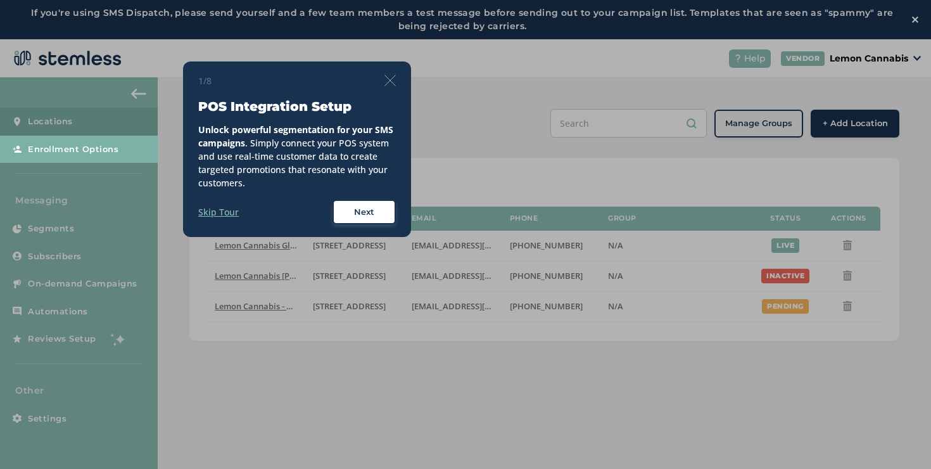
click at [397, 72] on div "1/8 POS Integration Setup Unlock powerful segmentation for your SMS campaigns .…" at bounding box center [297, 149] width 228 height 176
click at [395, 76] on img at bounding box center [390, 80] width 11 height 11
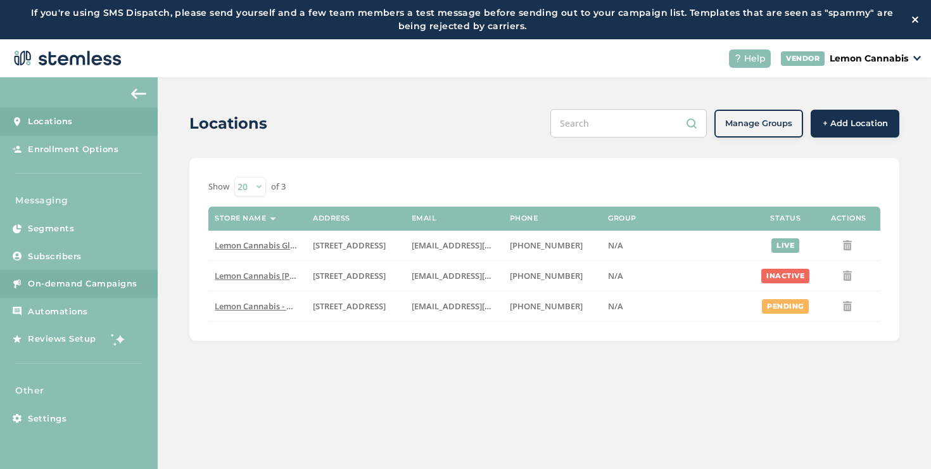
click at [124, 275] on link "On-demand Campaigns" at bounding box center [79, 284] width 158 height 28
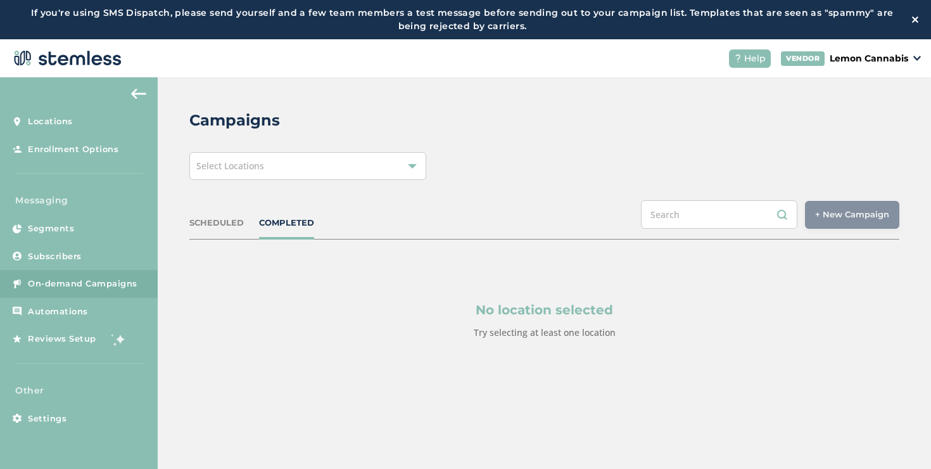
click at [229, 167] on span "Select Locations" at bounding box center [230, 166] width 68 height 12
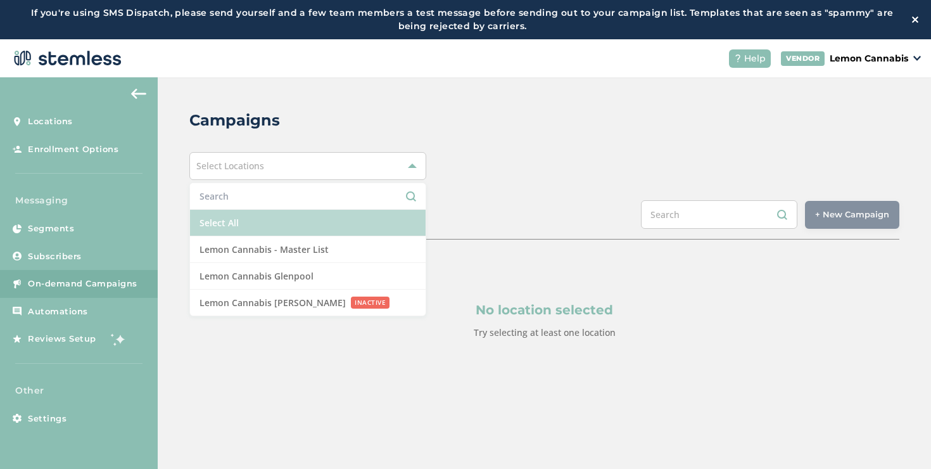
click at [227, 218] on li "Select All" at bounding box center [308, 223] width 236 height 27
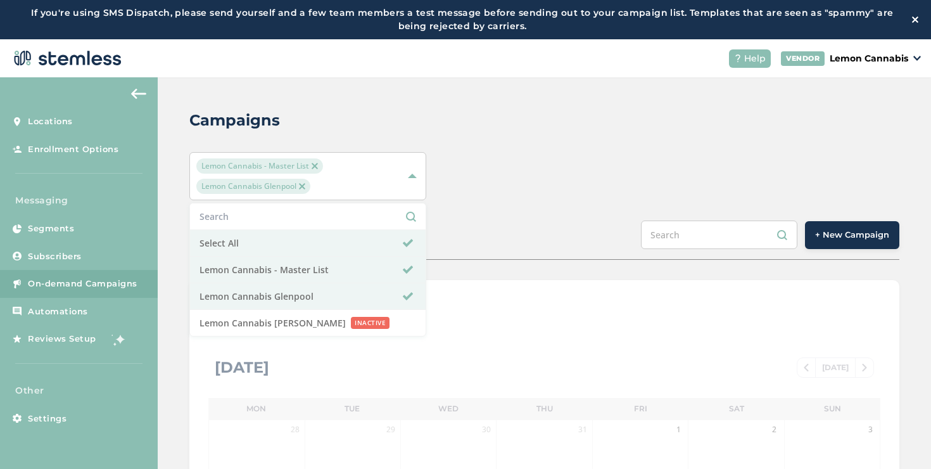
click at [476, 236] on div "SCHEDULED COMPLETED + New Campaign" at bounding box center [544, 239] width 710 height 39
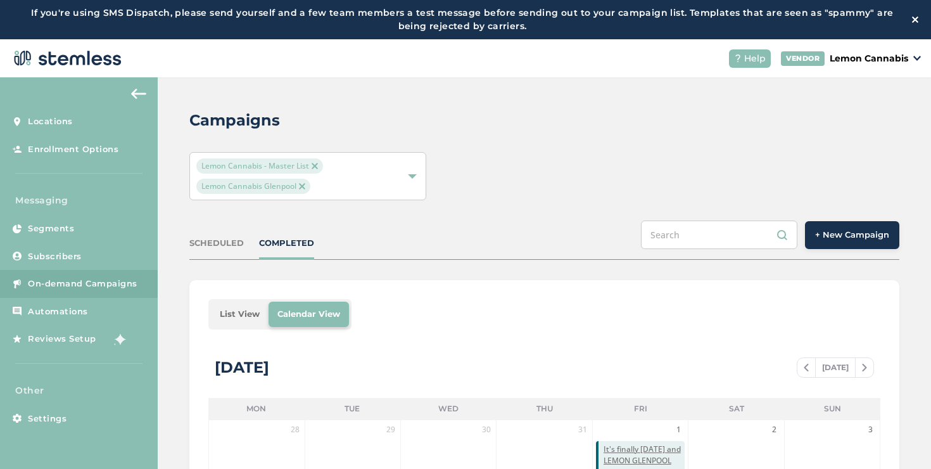
click at [812, 226] on button "+ New Campaign" at bounding box center [852, 235] width 94 height 28
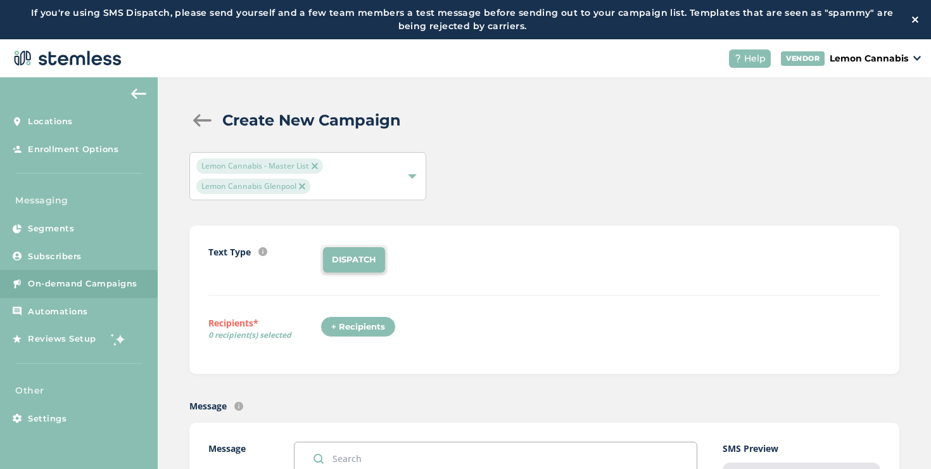
click at [365, 324] on div "+ Recipients" at bounding box center [358, 327] width 75 height 22
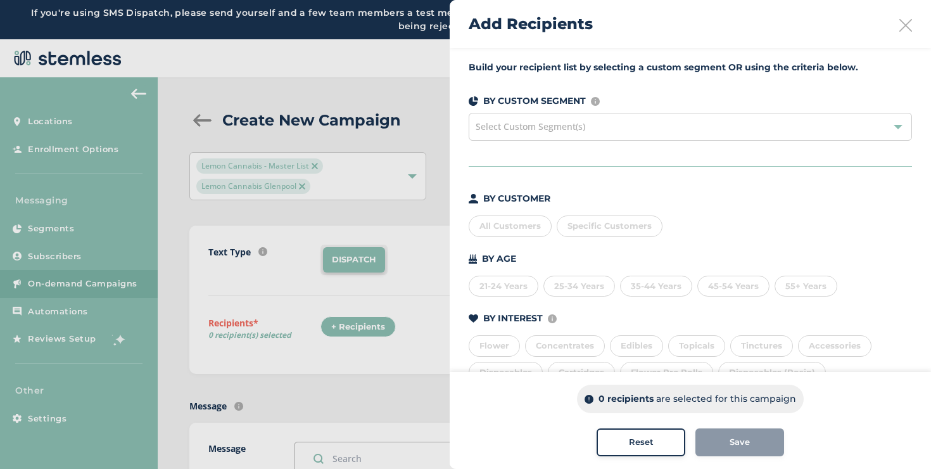
click at [607, 232] on div "Specific Customers" at bounding box center [610, 226] width 106 height 22
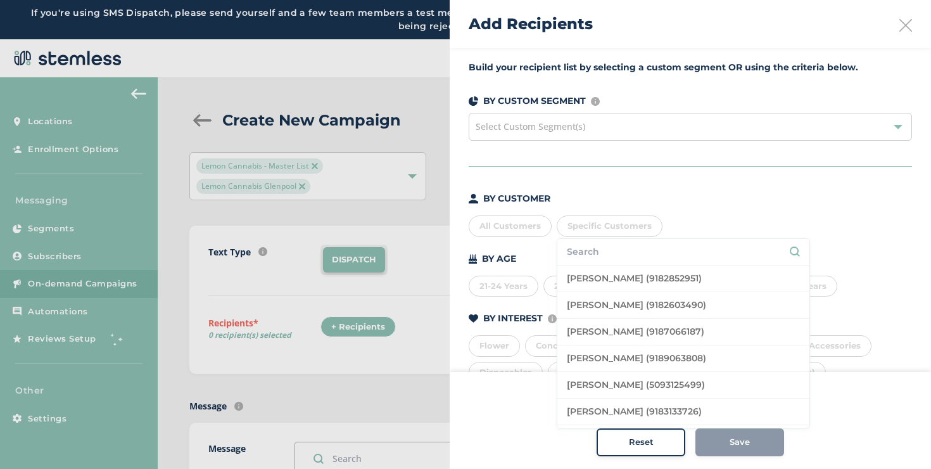
click at [607, 232] on div "Specific Customers" at bounding box center [610, 226] width 106 height 22
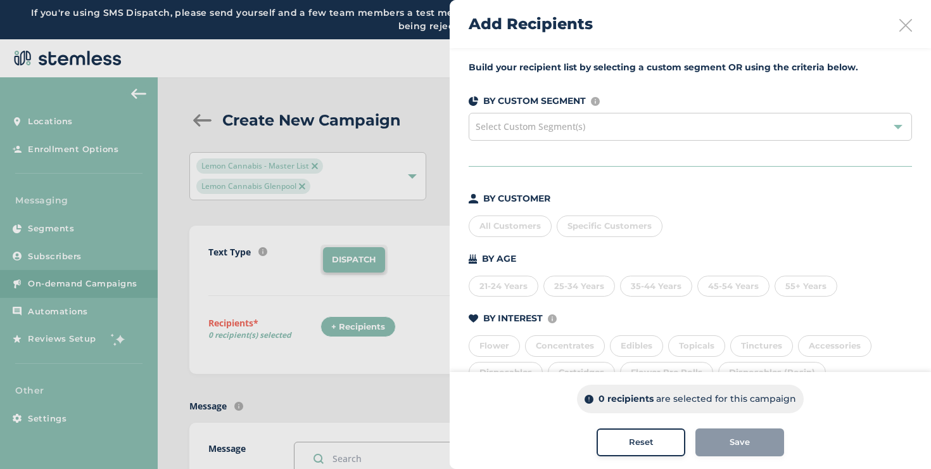
click at [538, 222] on div "All Customers" at bounding box center [510, 226] width 83 height 22
